Goal: Task Accomplishment & Management: Use online tool/utility

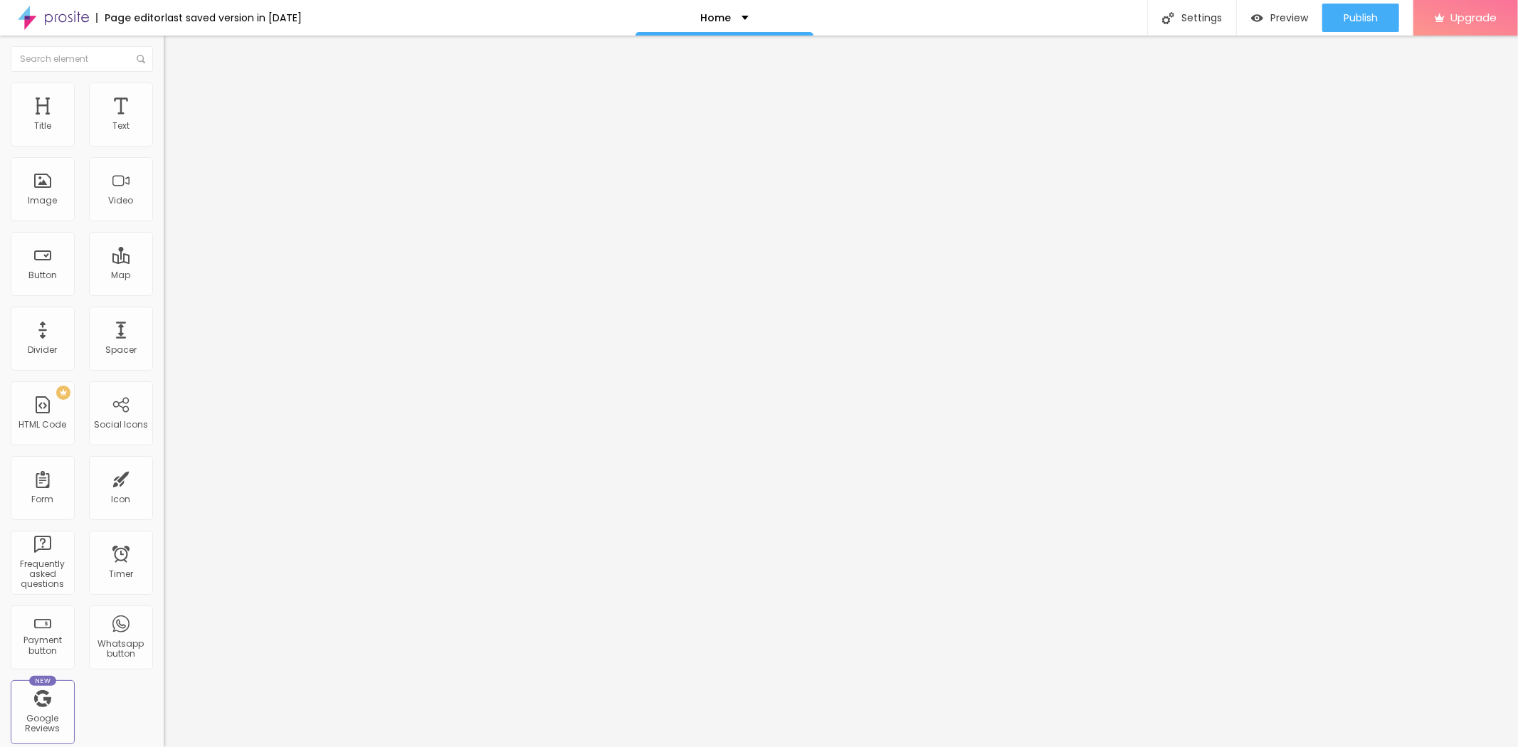
click at [164, 97] on li "Advanced" at bounding box center [246, 104] width 164 height 14
click at [164, 98] on ul "Content Style Advanced" at bounding box center [246, 89] width 164 height 43
click at [177, 98] on span "Style" at bounding box center [187, 92] width 21 height 12
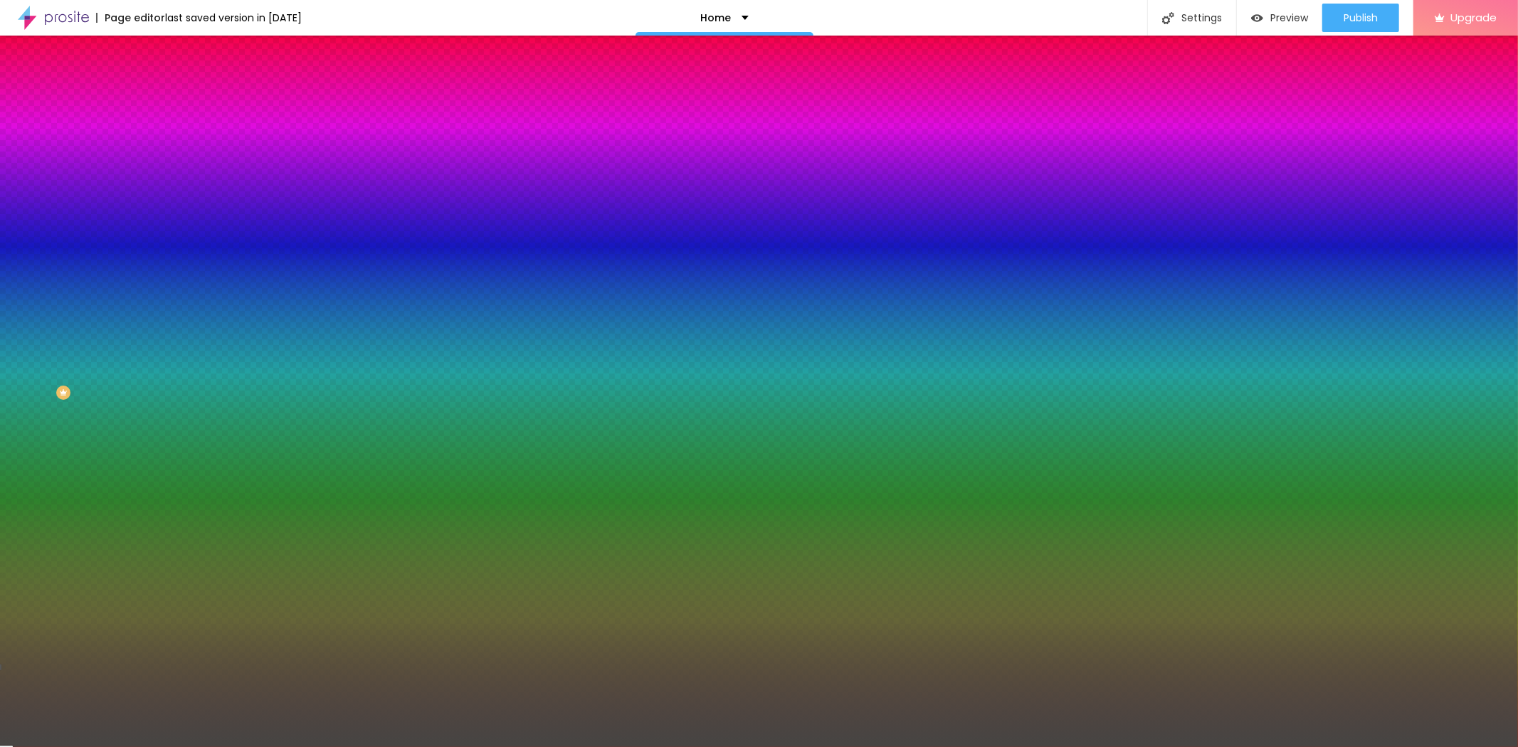
click at [164, 97] on li "Advanced" at bounding box center [246, 104] width 164 height 14
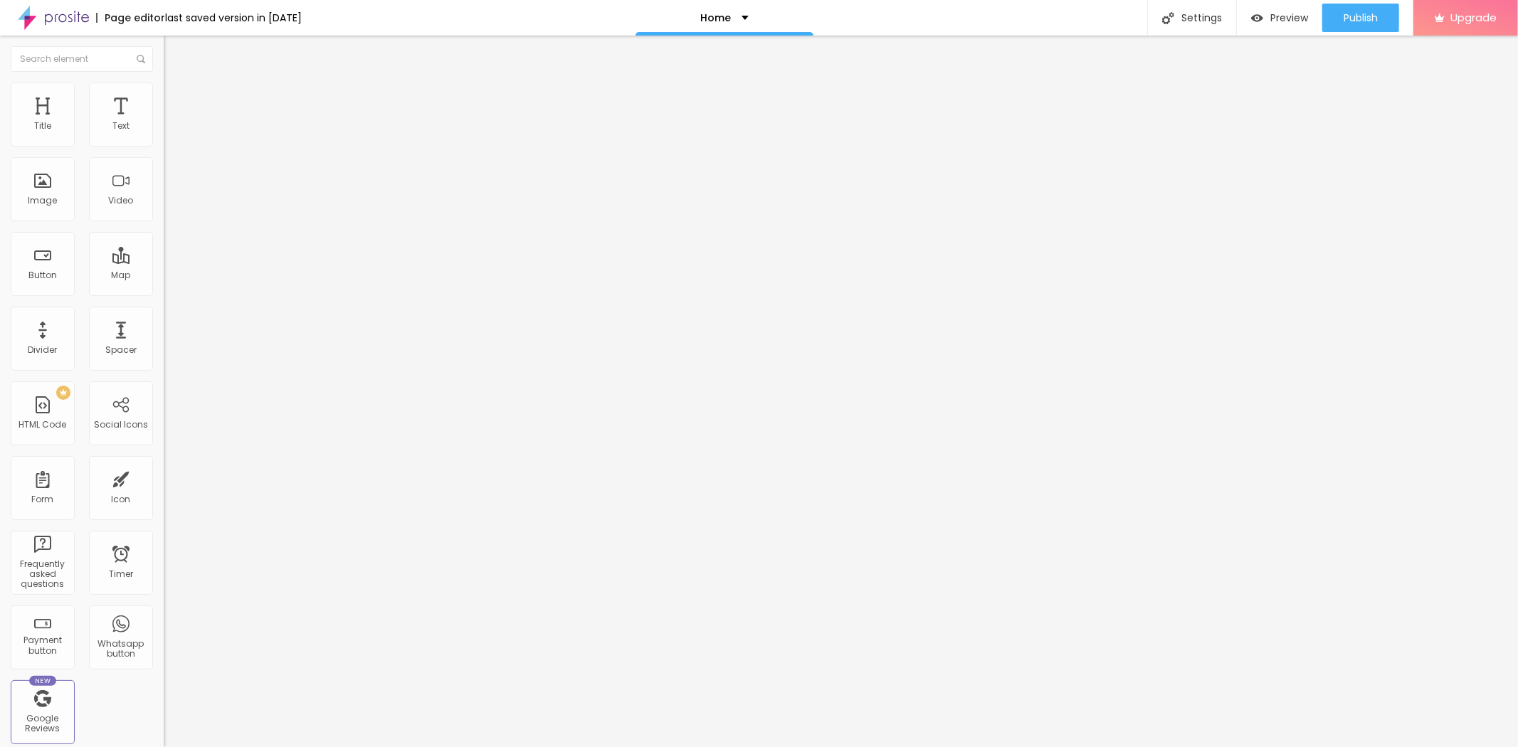
click at [164, 97] on img at bounding box center [170, 103] width 13 height 13
click at [177, 97] on span "Style" at bounding box center [187, 92] width 21 height 12
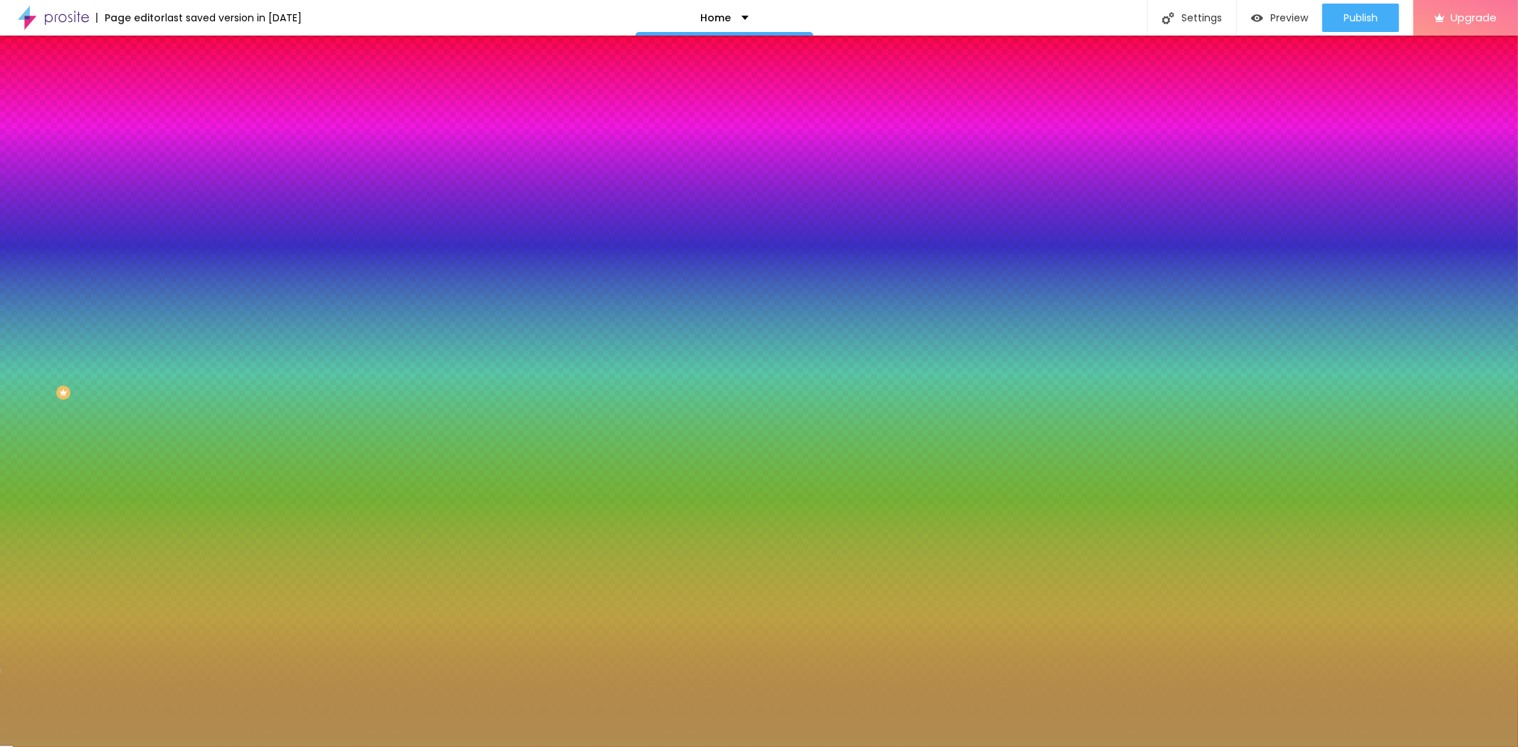
click at [164, 97] on li "Advanced" at bounding box center [246, 104] width 164 height 14
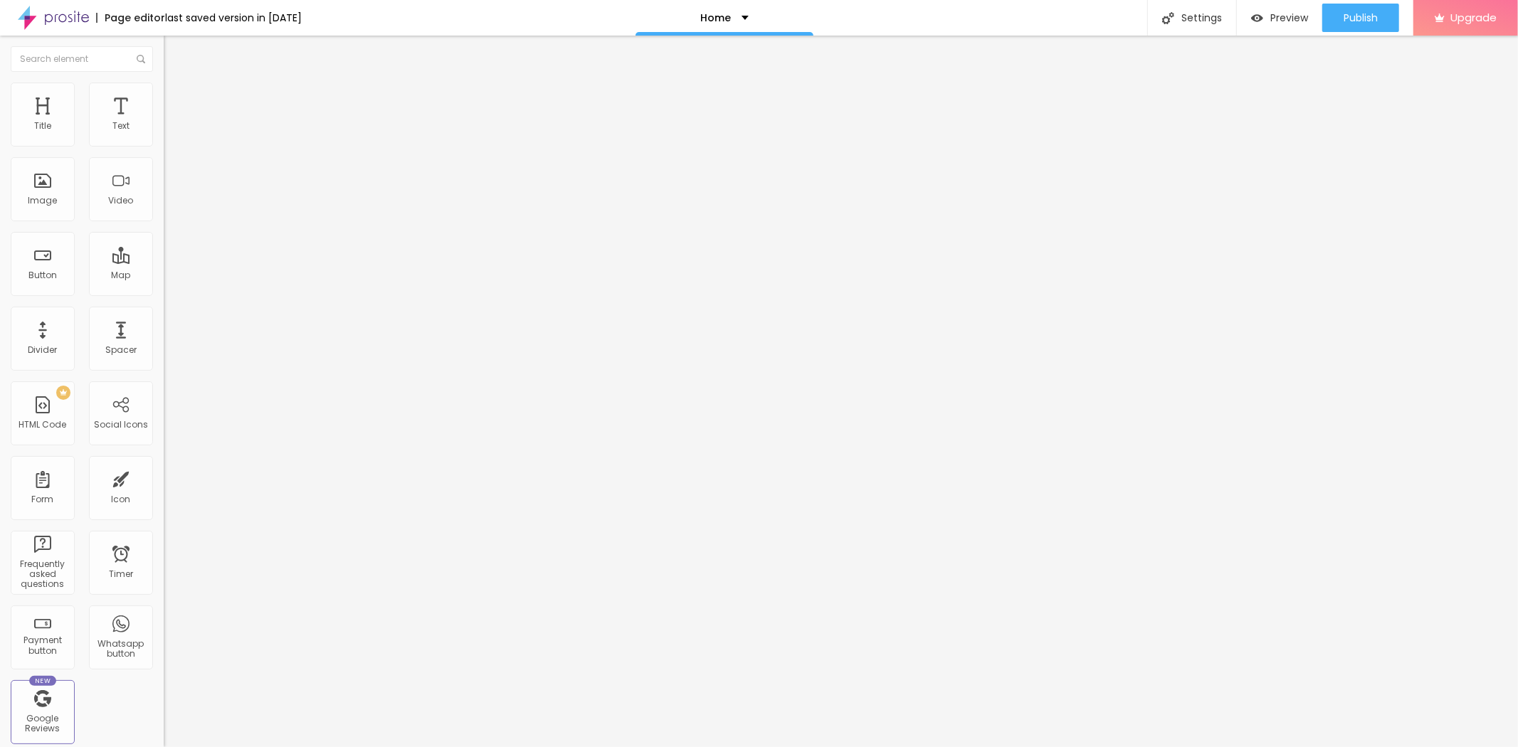
click at [164, 97] on li "Advanced" at bounding box center [246, 104] width 164 height 14
click at [177, 100] on span "Advanced" at bounding box center [200, 106] width 46 height 12
click at [164, 97] on li "Advanced" at bounding box center [246, 104] width 164 height 14
click at [164, 88] on img at bounding box center [170, 89] width 13 height 13
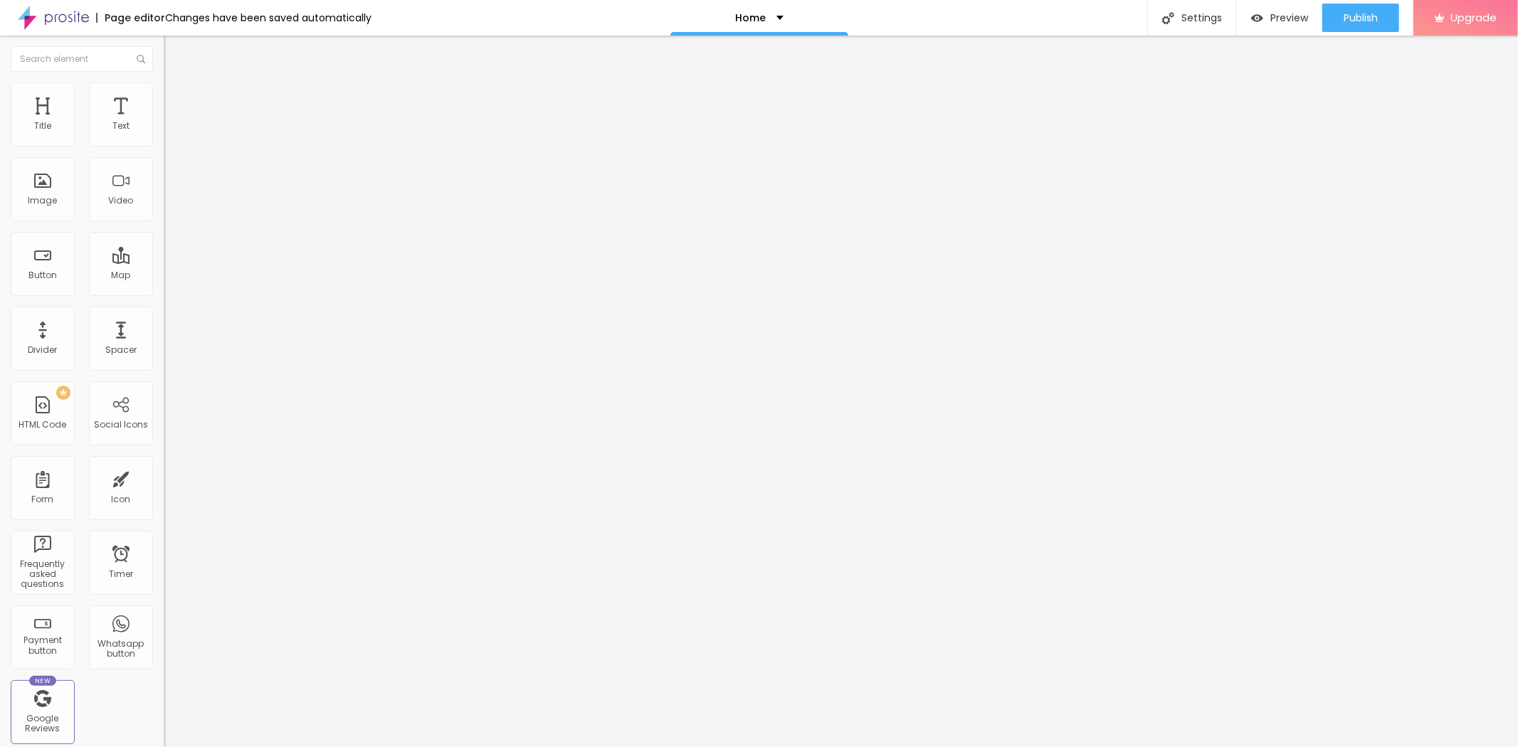
click at [164, 97] on li "Advanced" at bounding box center [246, 104] width 164 height 14
click at [164, 83] on li "Style" at bounding box center [246, 90] width 164 height 14
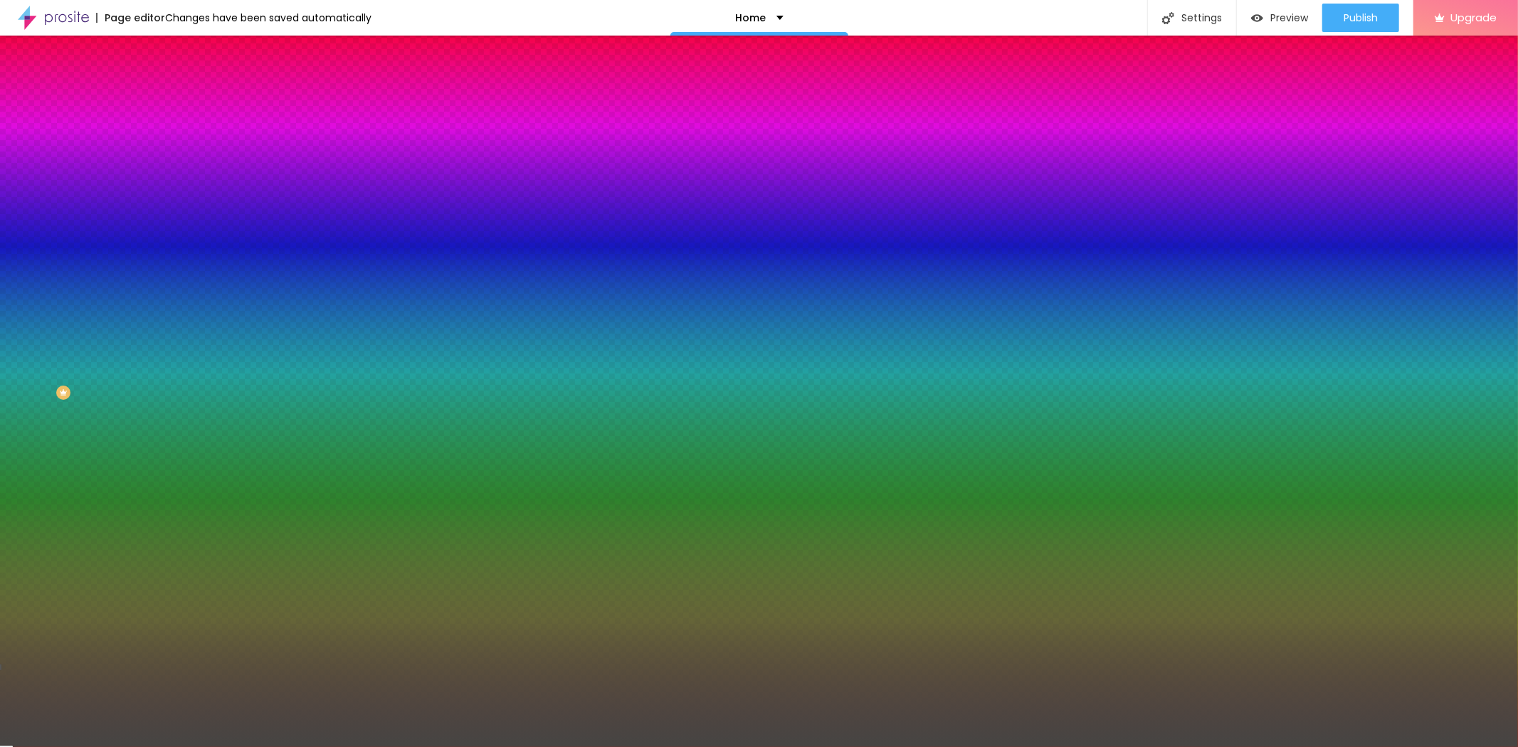
click at [164, 97] on li "Advanced" at bounding box center [246, 104] width 164 height 14
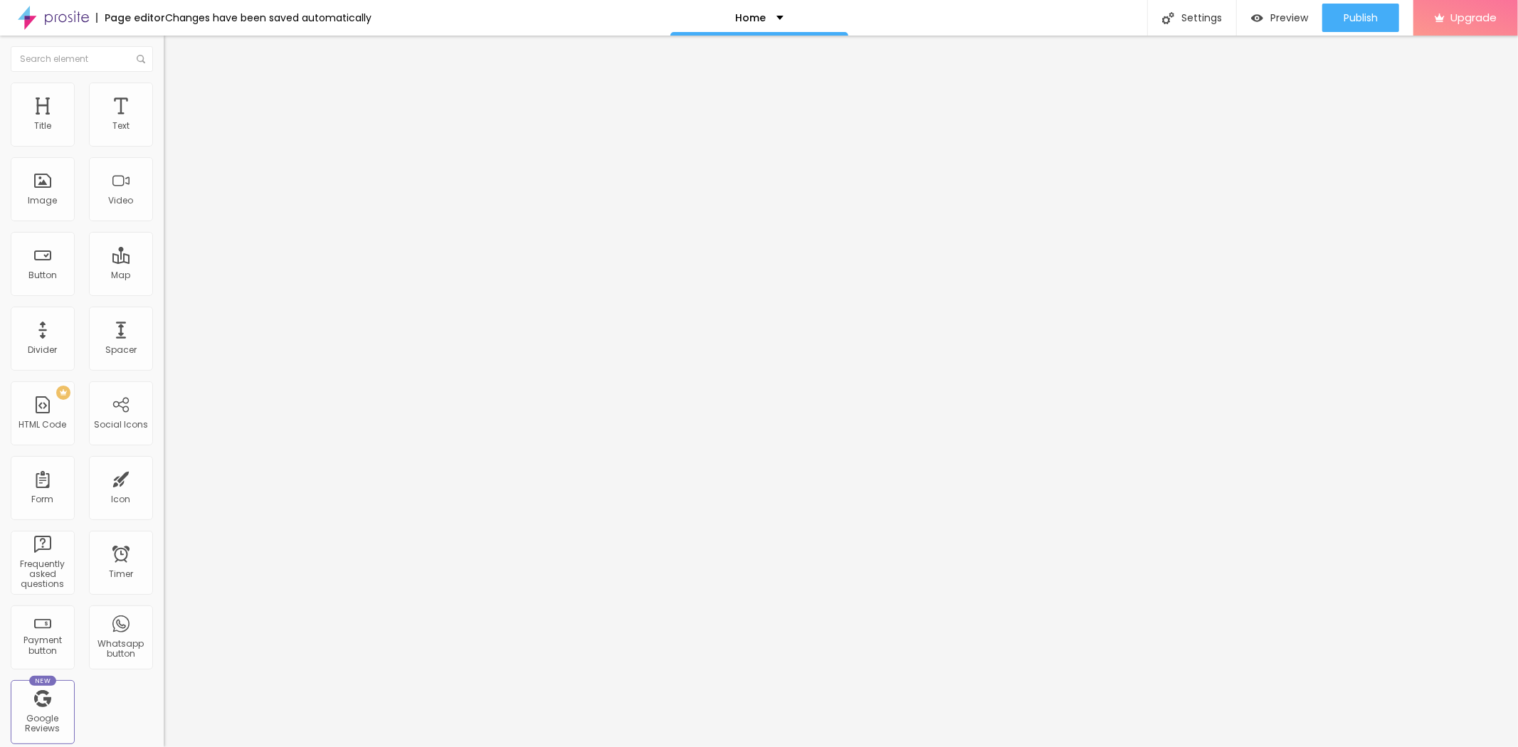
click at [164, 97] on li "Advanced" at bounding box center [246, 104] width 164 height 14
click at [177, 98] on span "Style" at bounding box center [187, 92] width 21 height 12
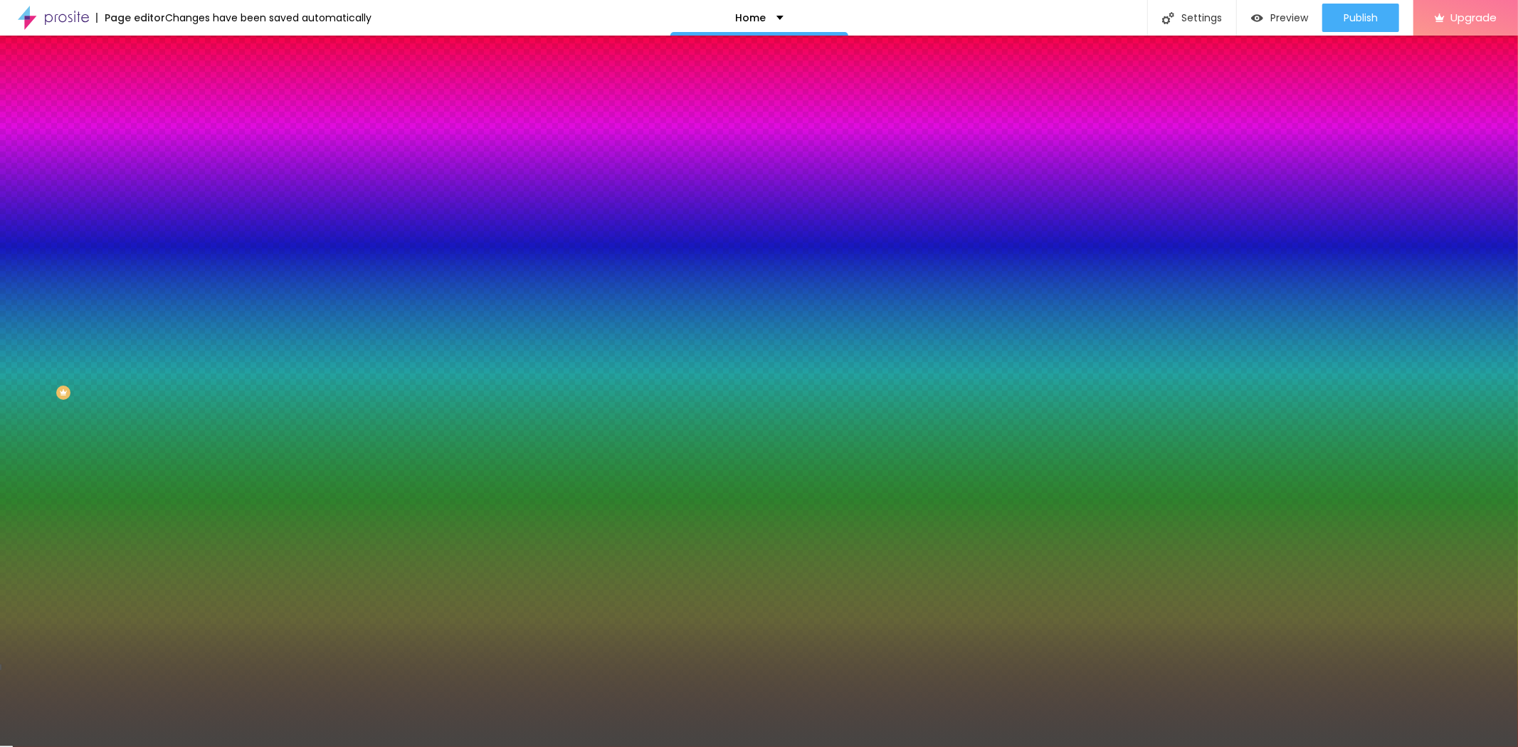
click at [177, 84] on span "Content" at bounding box center [194, 78] width 35 height 12
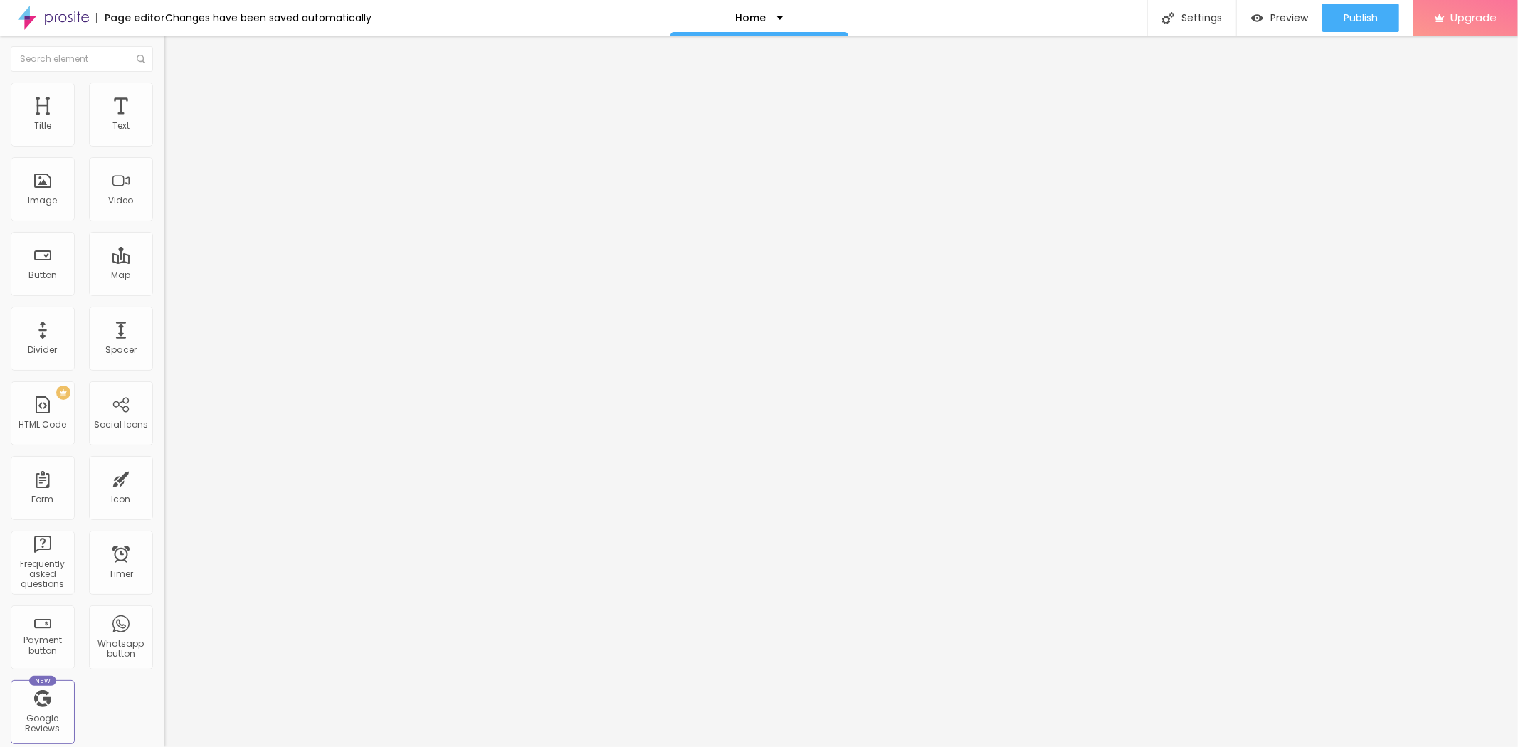
click at [164, 110] on li "Advanced" at bounding box center [246, 104] width 164 height 14
click at [164, 97] on img at bounding box center [170, 103] width 13 height 13
click at [164, 509] on div "border-left : 15px solid #464543 ; border-right : 15px solid #464543 ; border-t…" at bounding box center [246, 558] width 164 height 98
